Goal: Check status: Check status

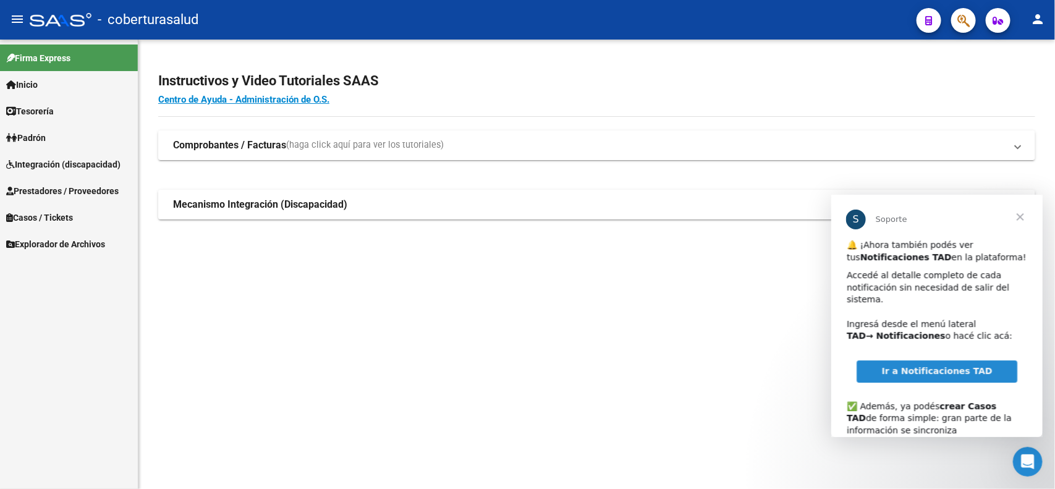
click at [45, 190] on span "Prestadores / Proveedores" at bounding box center [62, 191] width 113 height 14
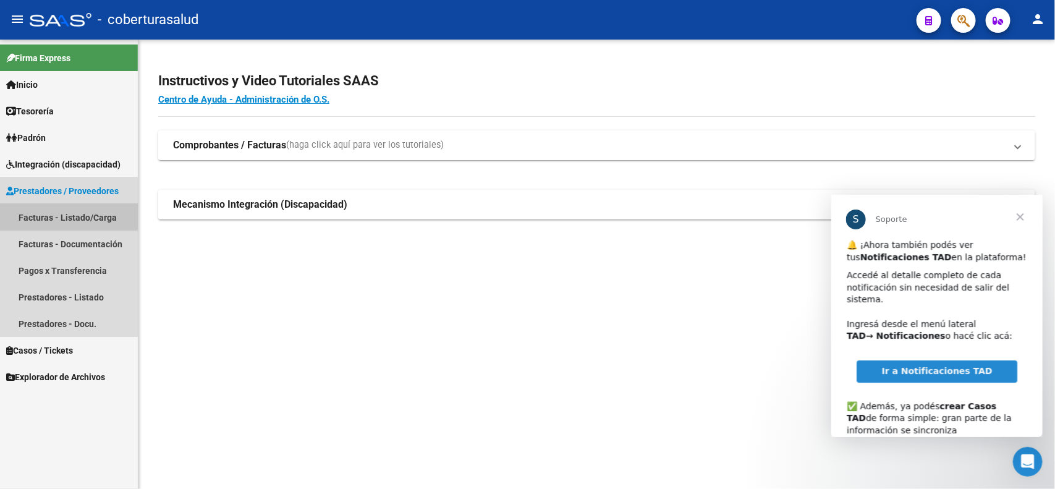
click at [45, 206] on link "Facturas - Listado/Carga" at bounding box center [69, 217] width 138 height 27
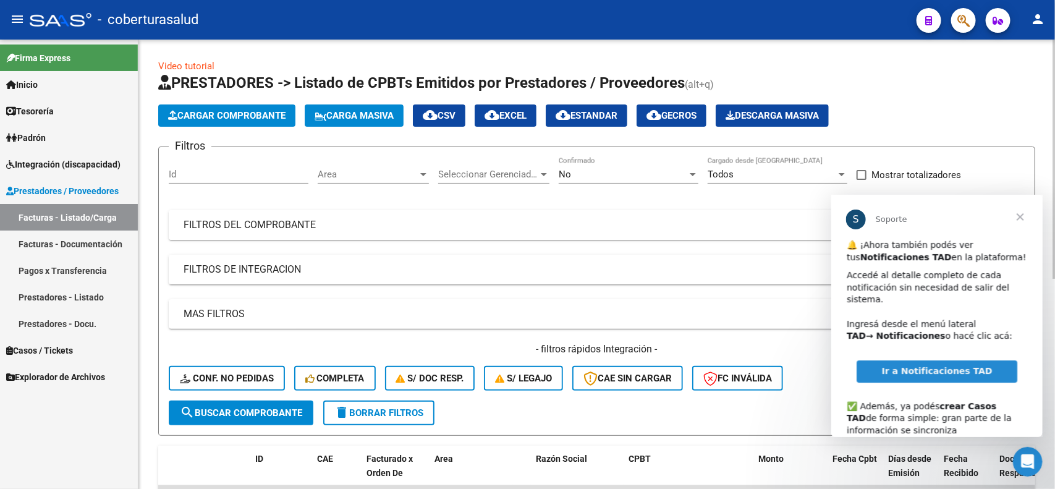
click at [331, 235] on mat-expansion-panel-header "FILTROS DEL COMPROBANTE" at bounding box center [597, 225] width 856 height 30
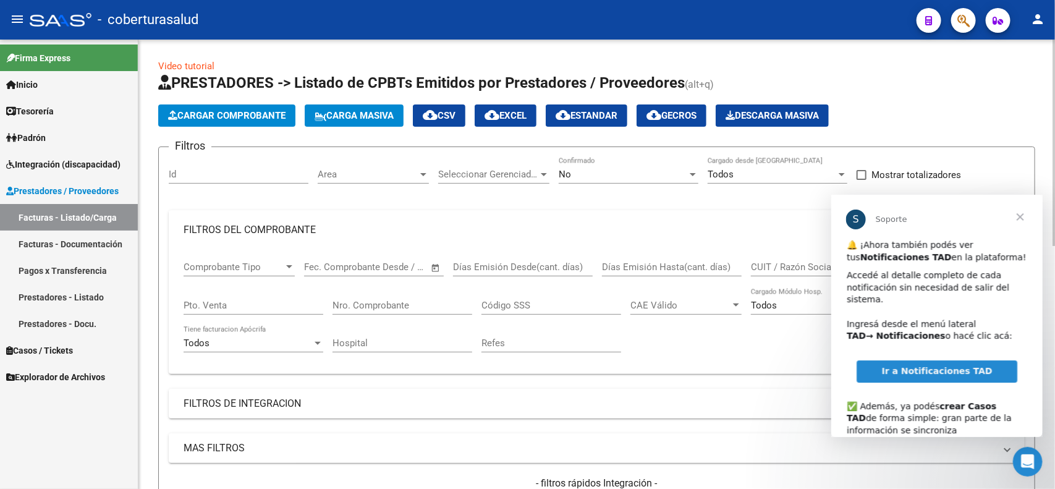
click at [407, 305] on input "Nro. Comprobante" at bounding box center [403, 305] width 140 height 11
click at [592, 173] on div "No" at bounding box center [623, 174] width 129 height 11
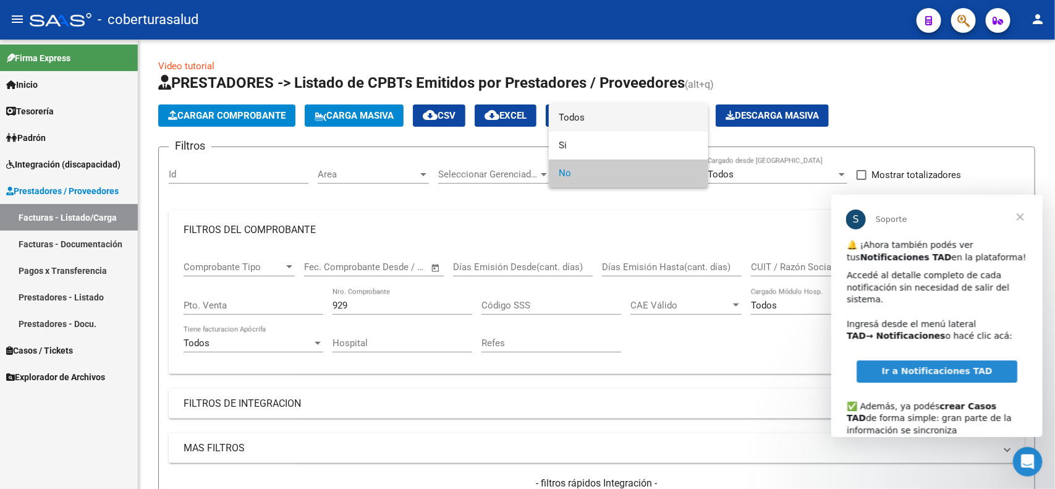
click at [585, 119] on span "Todos" at bounding box center [629, 118] width 140 height 28
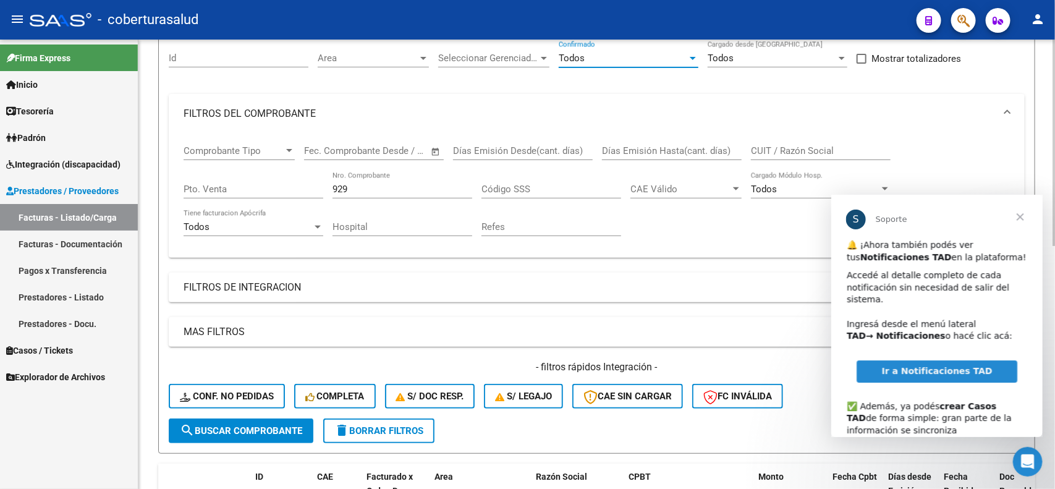
scroll to position [155, 0]
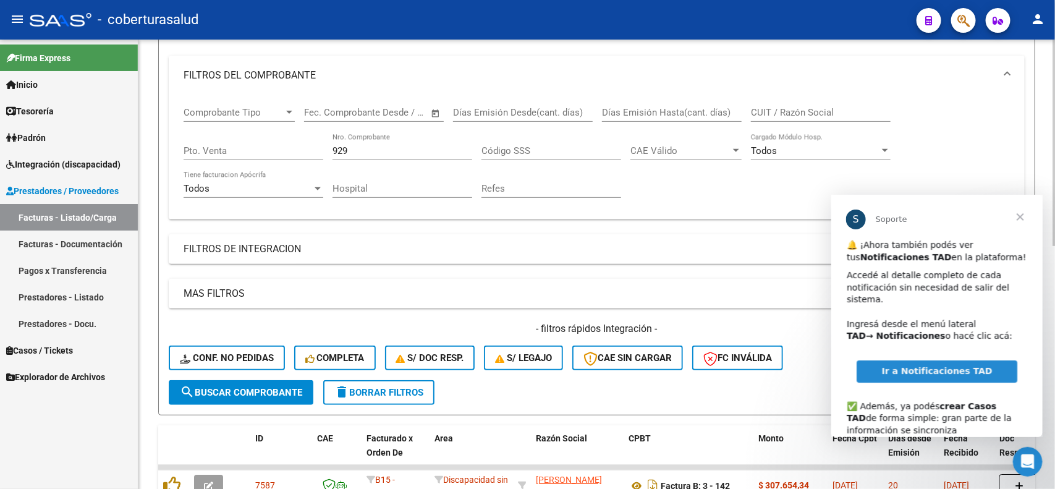
click at [221, 393] on span "search Buscar Comprobante" at bounding box center [241, 392] width 122 height 11
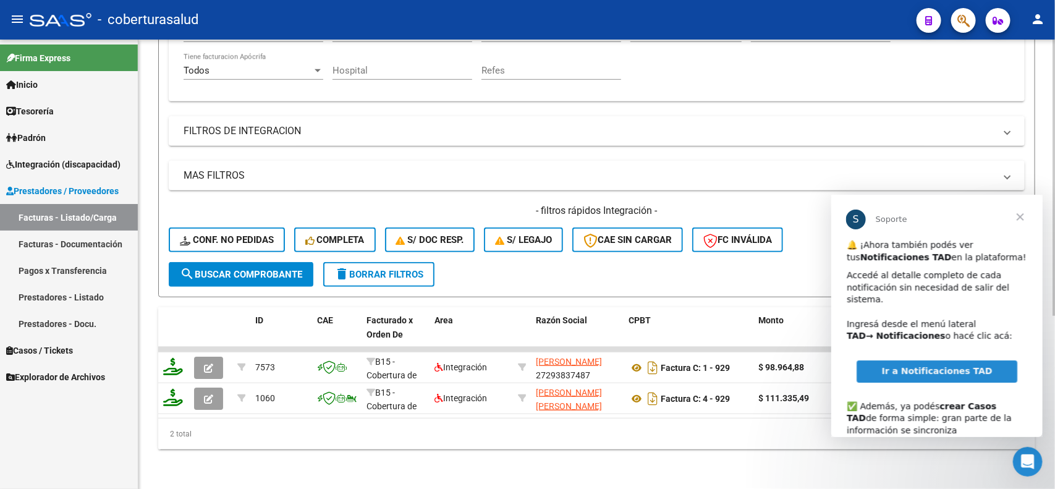
scroll to position [127, 0]
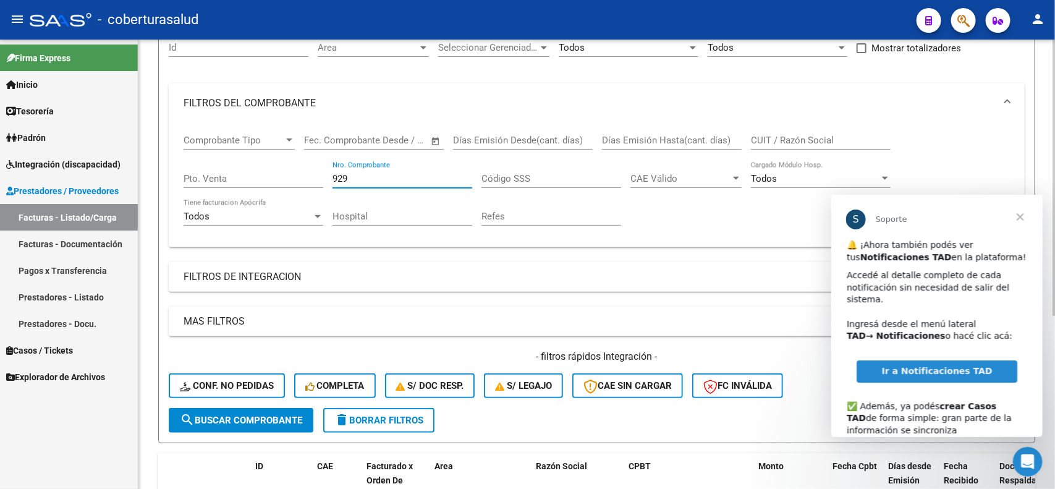
drag, startPoint x: 356, startPoint y: 182, endPoint x: 320, endPoint y: 182, distance: 36.5
click at [320, 182] on div "Comprobante Tipo Comprobante Tipo Fecha inicio – Fecha fin Fec. Comprobante Des…" at bounding box center [597, 180] width 826 height 114
drag, startPoint x: 381, startPoint y: 179, endPoint x: 307, endPoint y: 179, distance: 74.2
click at [307, 179] on div "Comprobante Tipo Comprobante Tipo Fecha inicio – Fecha fin Fec. Comprobante Des…" at bounding box center [597, 180] width 826 height 114
drag, startPoint x: 320, startPoint y: 178, endPoint x: 294, endPoint y: 174, distance: 26.2
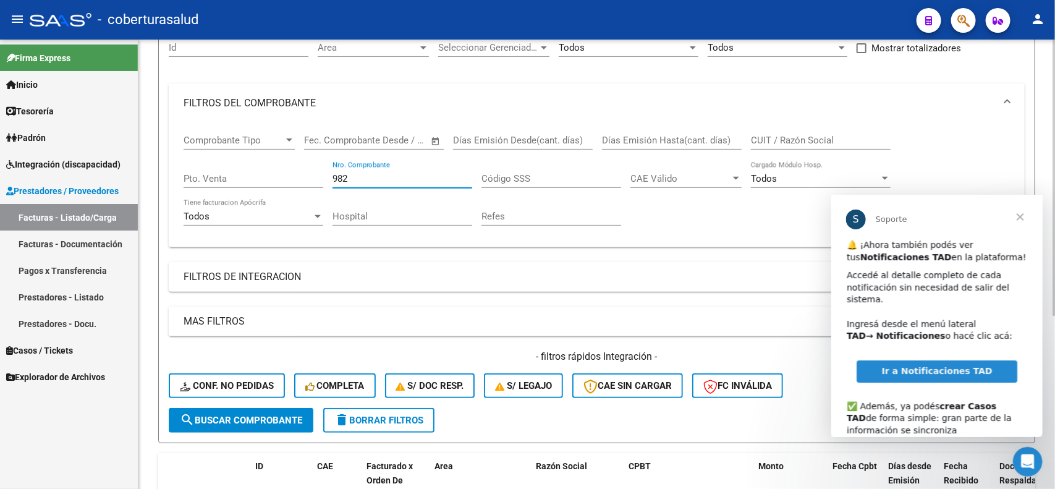
click at [294, 174] on div "Comprobante Tipo Comprobante Tipo Fecha inicio – Fecha fin Fec. Comprobante Des…" at bounding box center [597, 180] width 826 height 114
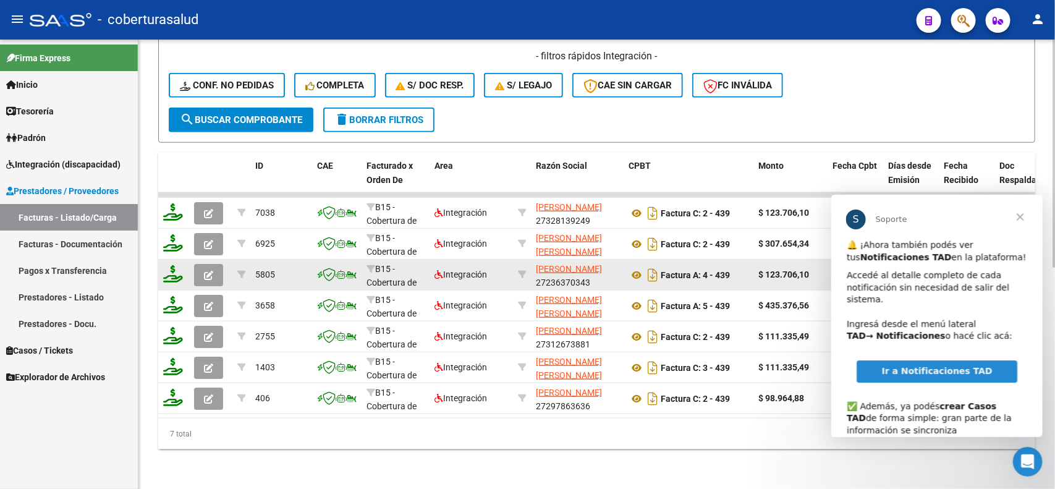
scroll to position [204, 0]
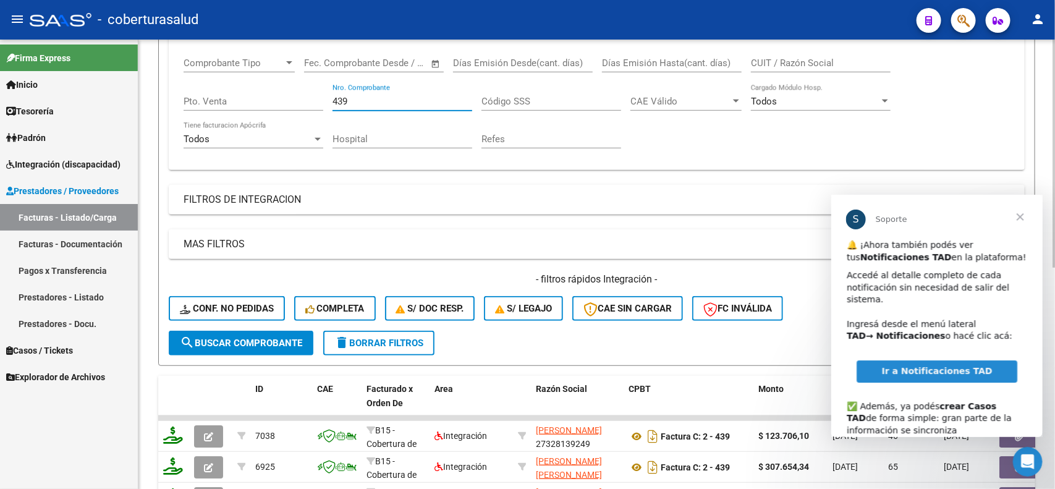
drag, startPoint x: 359, startPoint y: 100, endPoint x: 323, endPoint y: 88, distance: 37.5
click at [323, 88] on div "Comprobante Tipo Comprobante Tipo Fecha inicio – Fecha fin Fec. Comprobante Des…" at bounding box center [597, 103] width 826 height 114
click at [236, 325] on div "- filtros rápidos Integración - Conf. no pedidas Completa S/ Doc Resp. S/ legaj…" at bounding box center [597, 302] width 856 height 58
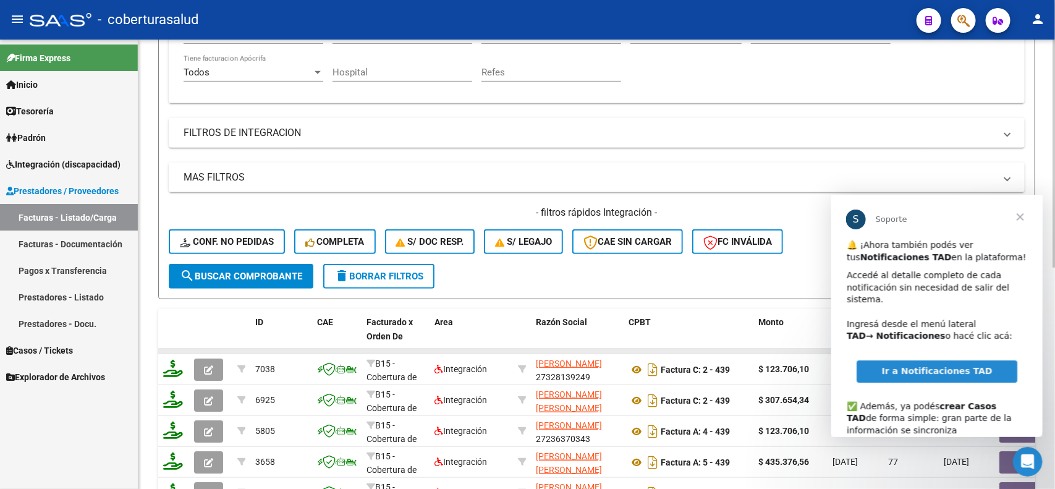
scroll to position [359, 0]
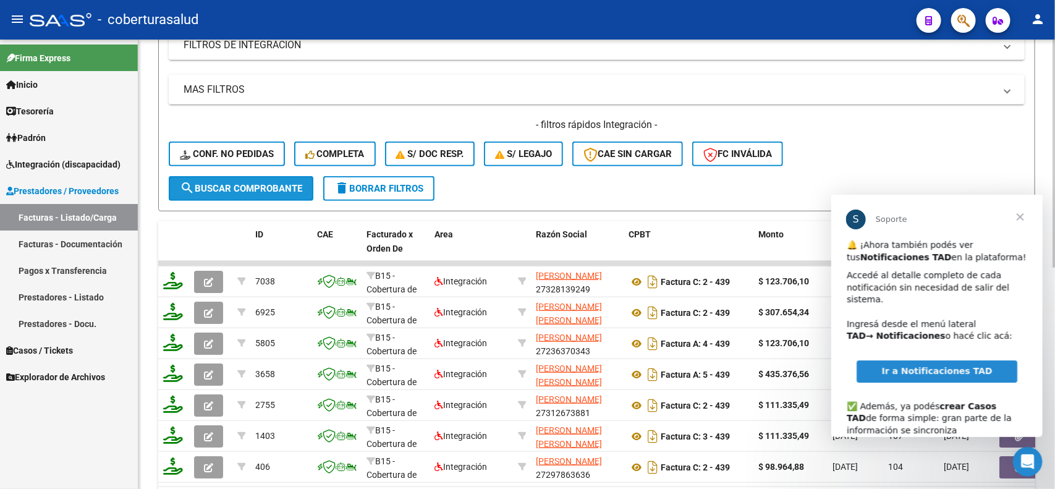
click at [223, 192] on button "search Buscar Comprobante" at bounding box center [241, 188] width 145 height 25
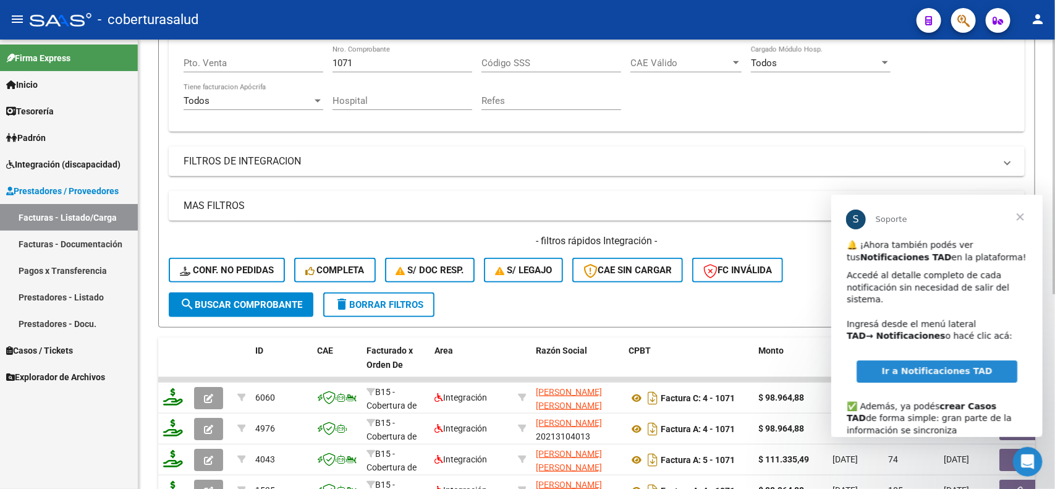
scroll to position [111, 0]
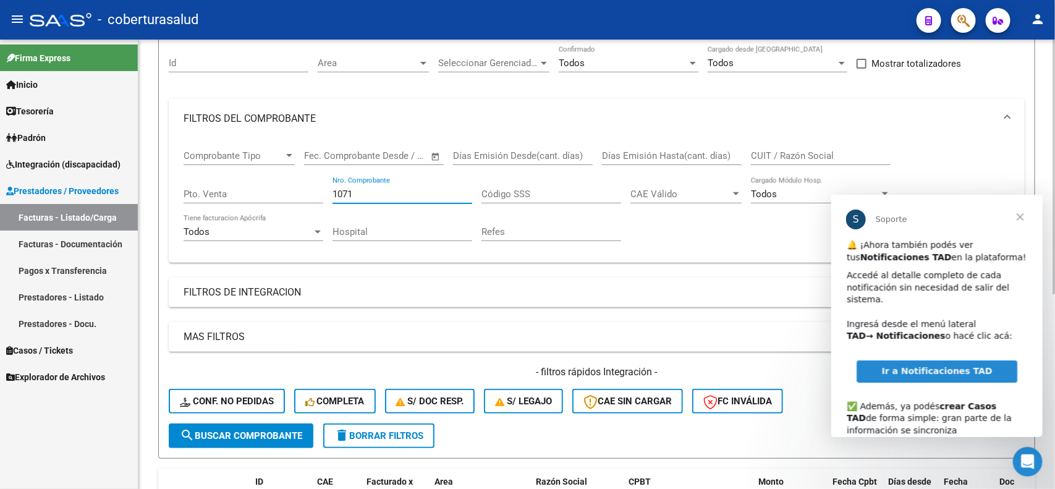
drag, startPoint x: 377, startPoint y: 195, endPoint x: 306, endPoint y: 189, distance: 71.4
click at [306, 189] on div "Comprobante Tipo Comprobante Tipo Fecha inicio – Fecha fin Fec. Comprobante Des…" at bounding box center [597, 195] width 826 height 114
type input "102"
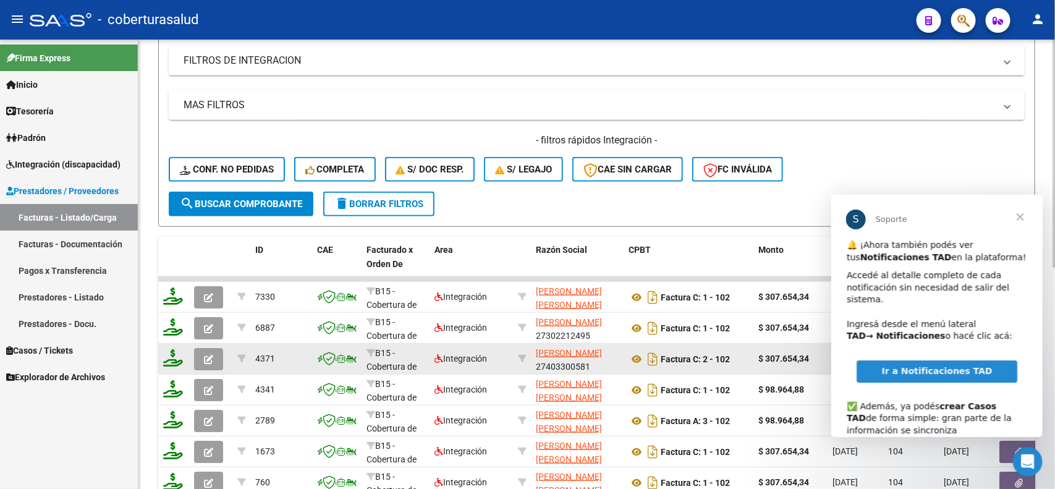
scroll to position [420, 0]
